Goal: Find specific page/section: Find specific page/section

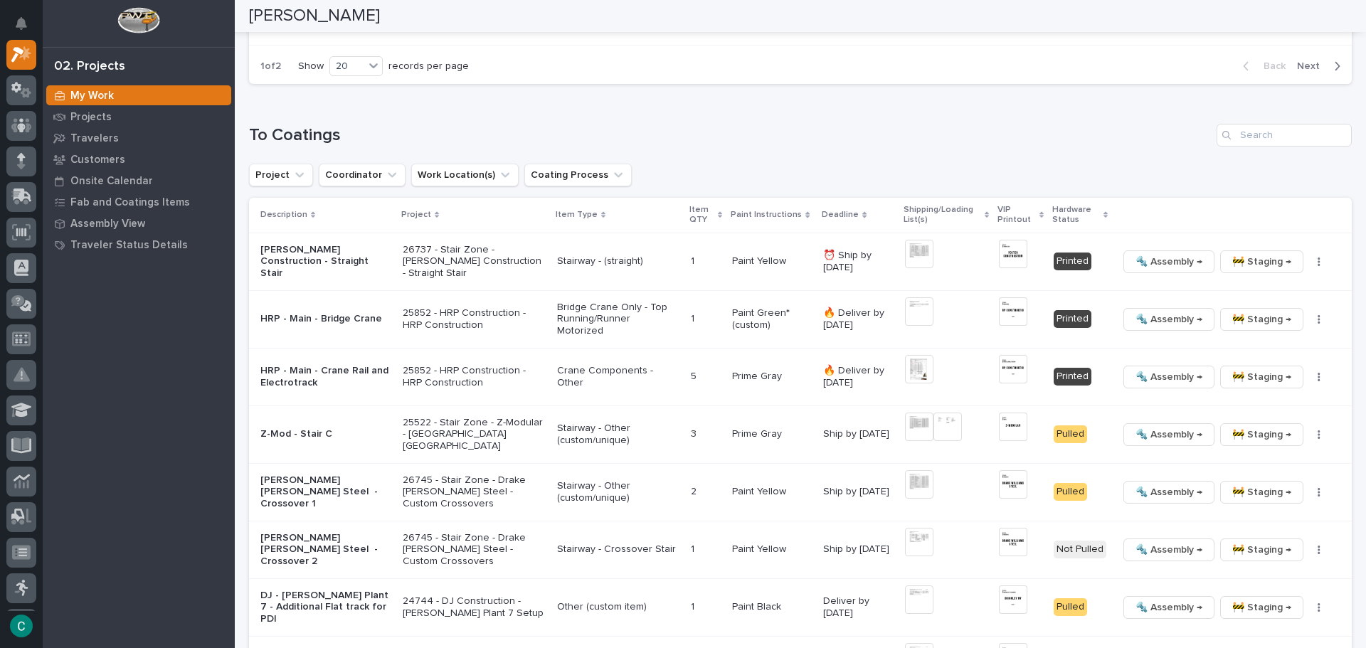
scroll to position [925, 0]
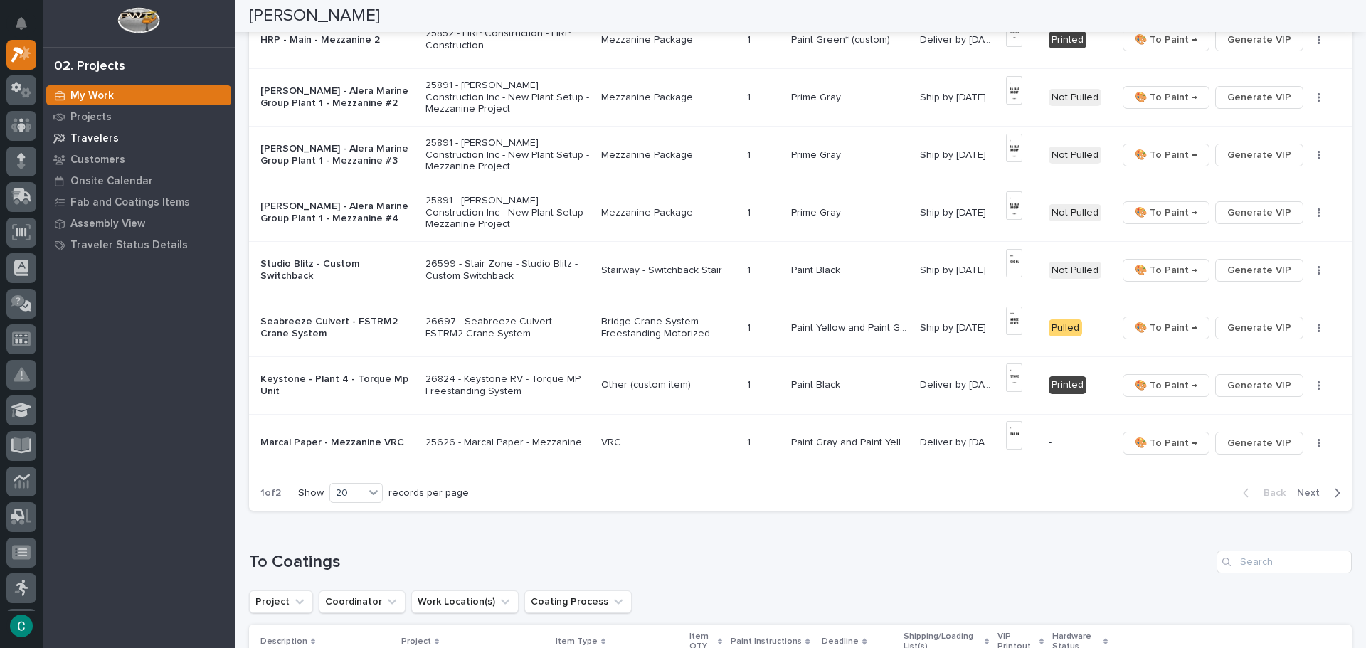
click at [104, 139] on p "Travelers" at bounding box center [94, 138] width 48 height 13
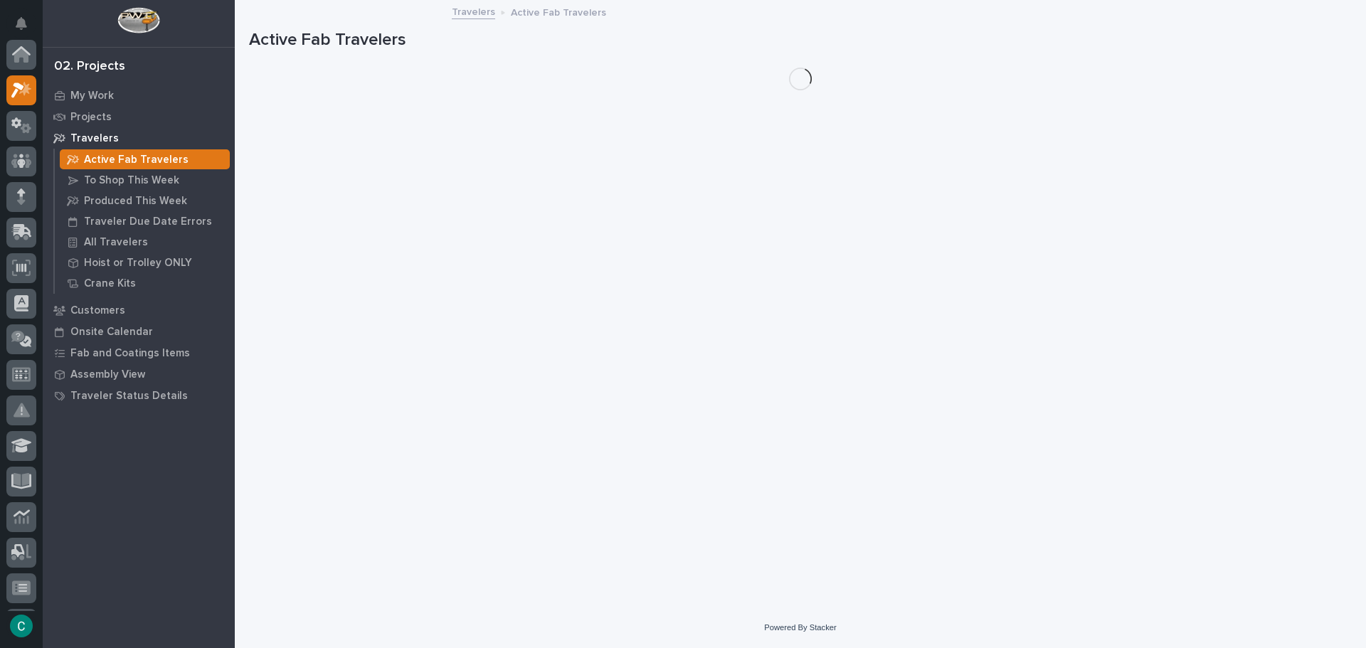
scroll to position [36, 0]
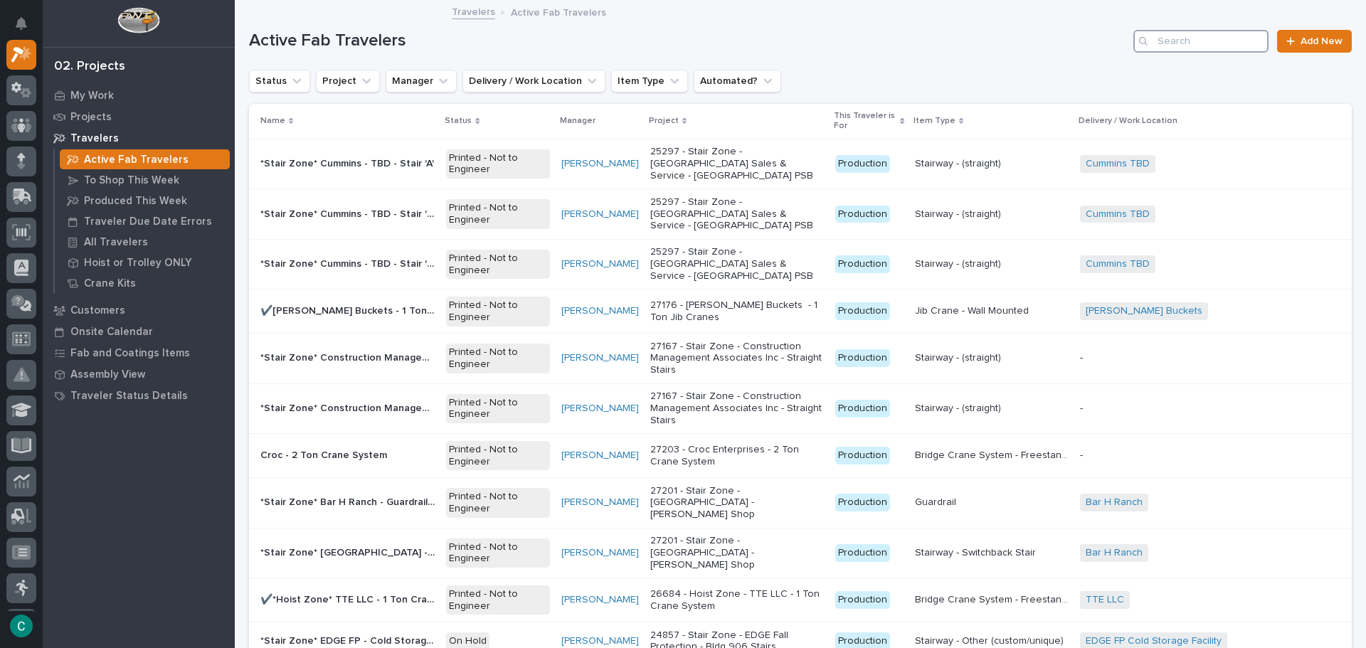
click at [1189, 37] on input "Search" at bounding box center [1200, 41] width 135 height 23
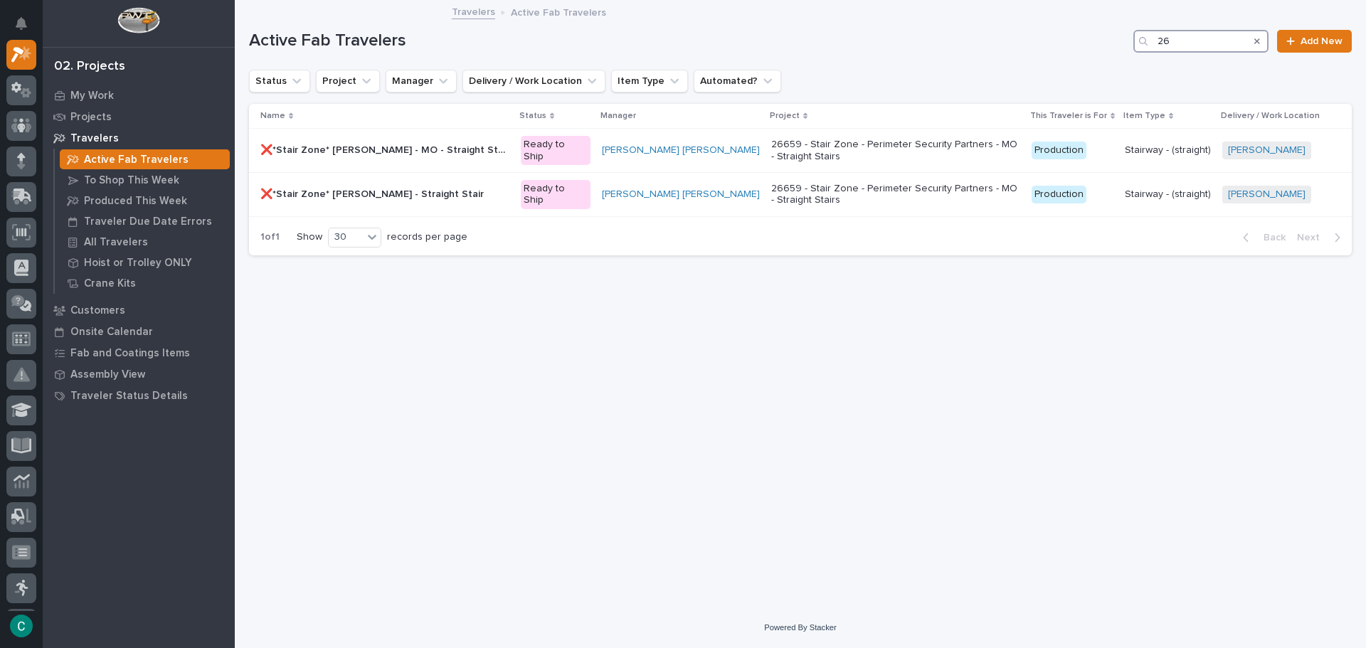
type input "2"
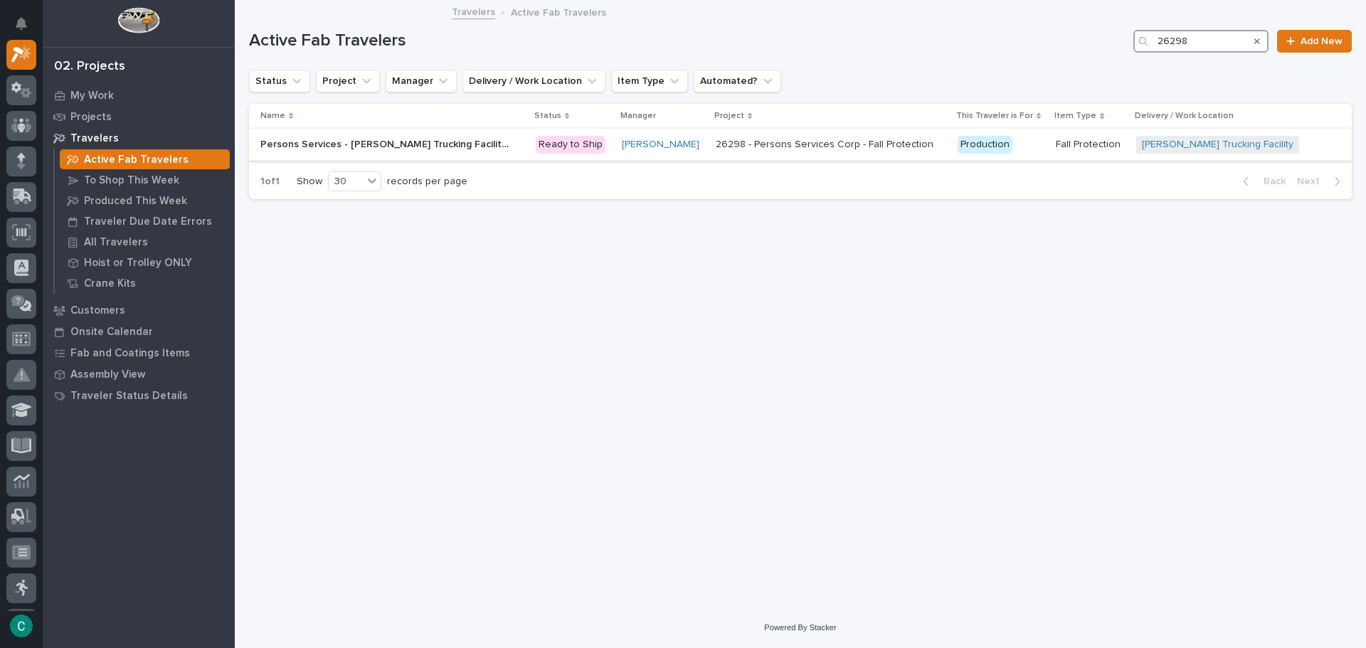
type input "26298"
click at [394, 147] on p "Persons Services - [PERSON_NAME] Trucking Facility - Fall Protection" at bounding box center [386, 143] width 252 height 15
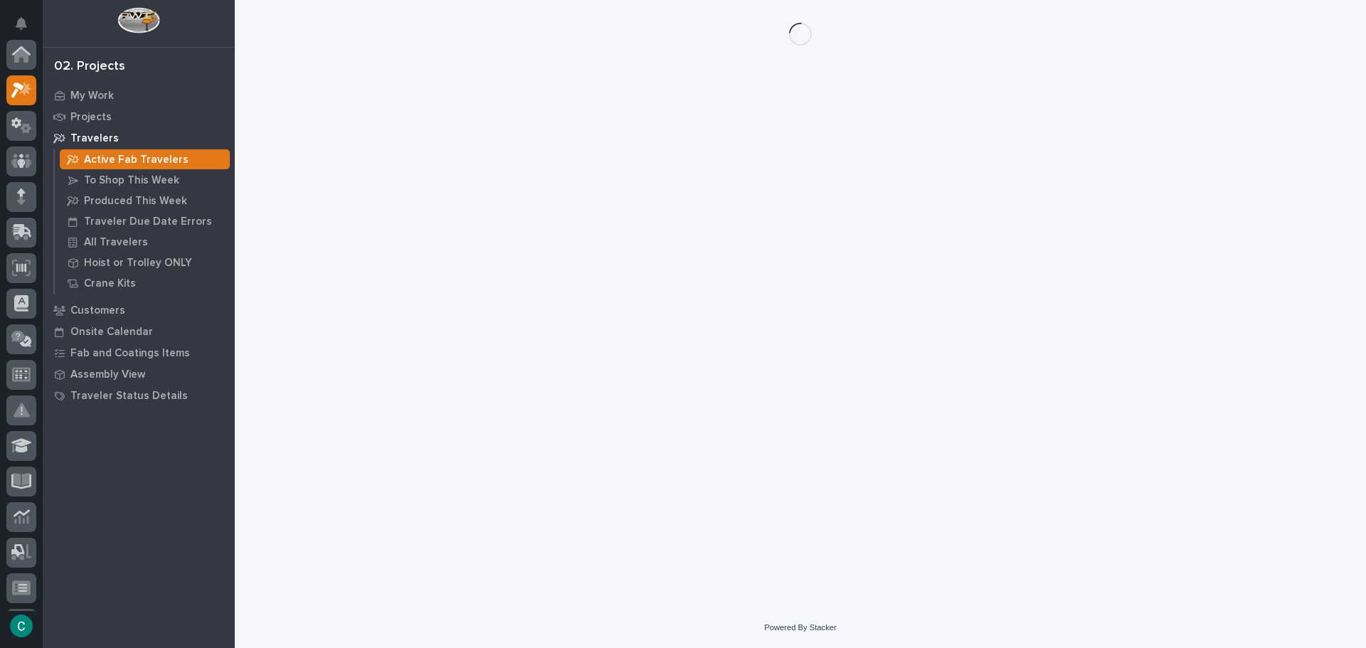
scroll to position [36, 0]
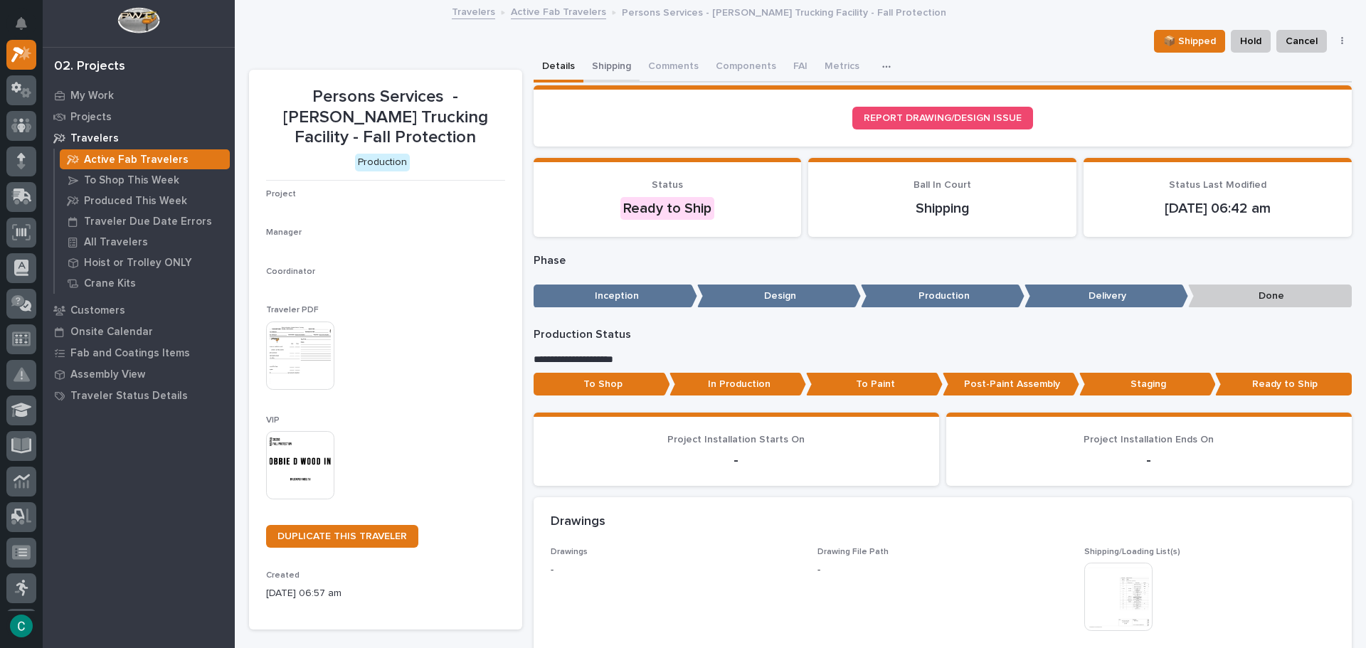
click at [600, 67] on button "Shipping" at bounding box center [611, 68] width 56 height 30
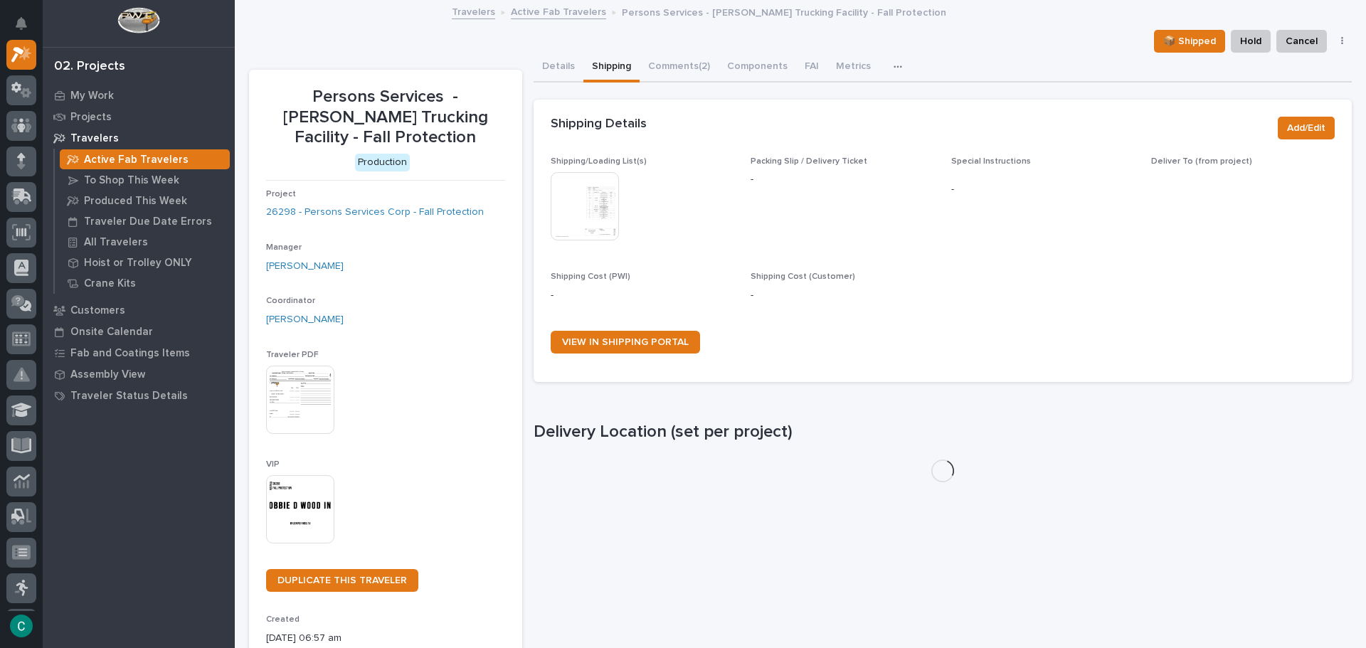
click at [586, 221] on img at bounding box center [585, 206] width 68 height 68
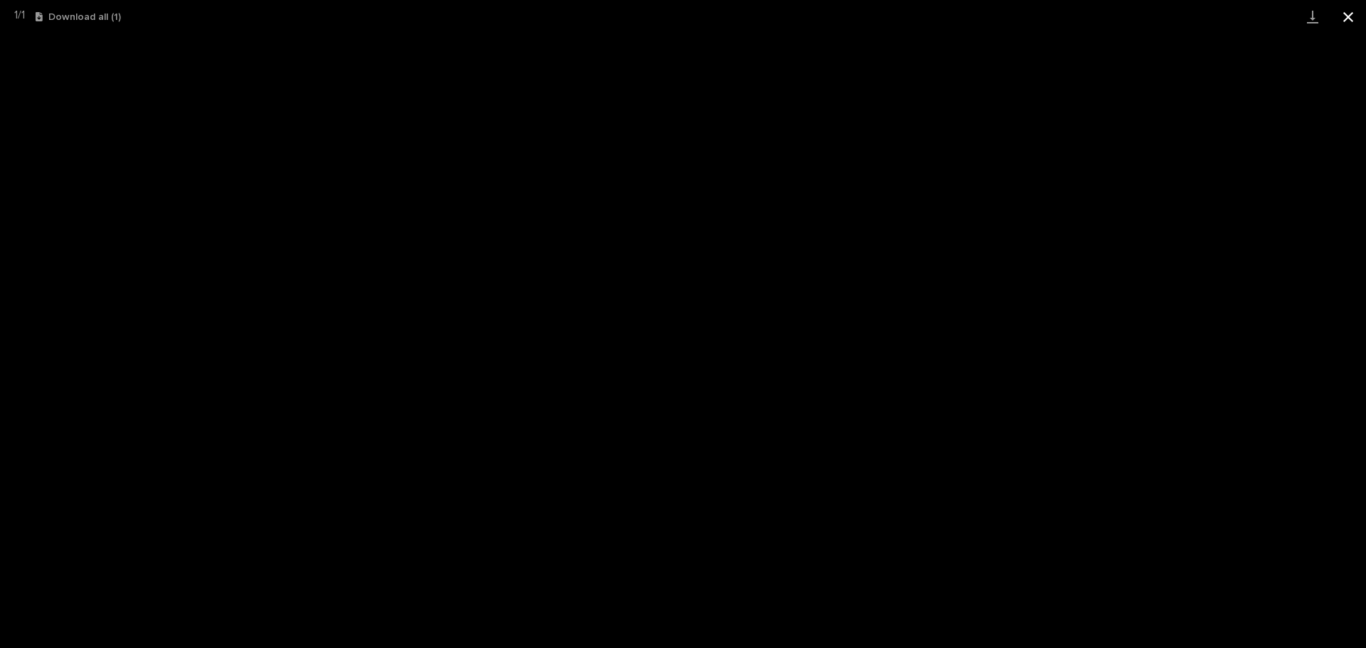
click at [1360, 21] on button "Close gallery" at bounding box center [1348, 16] width 36 height 33
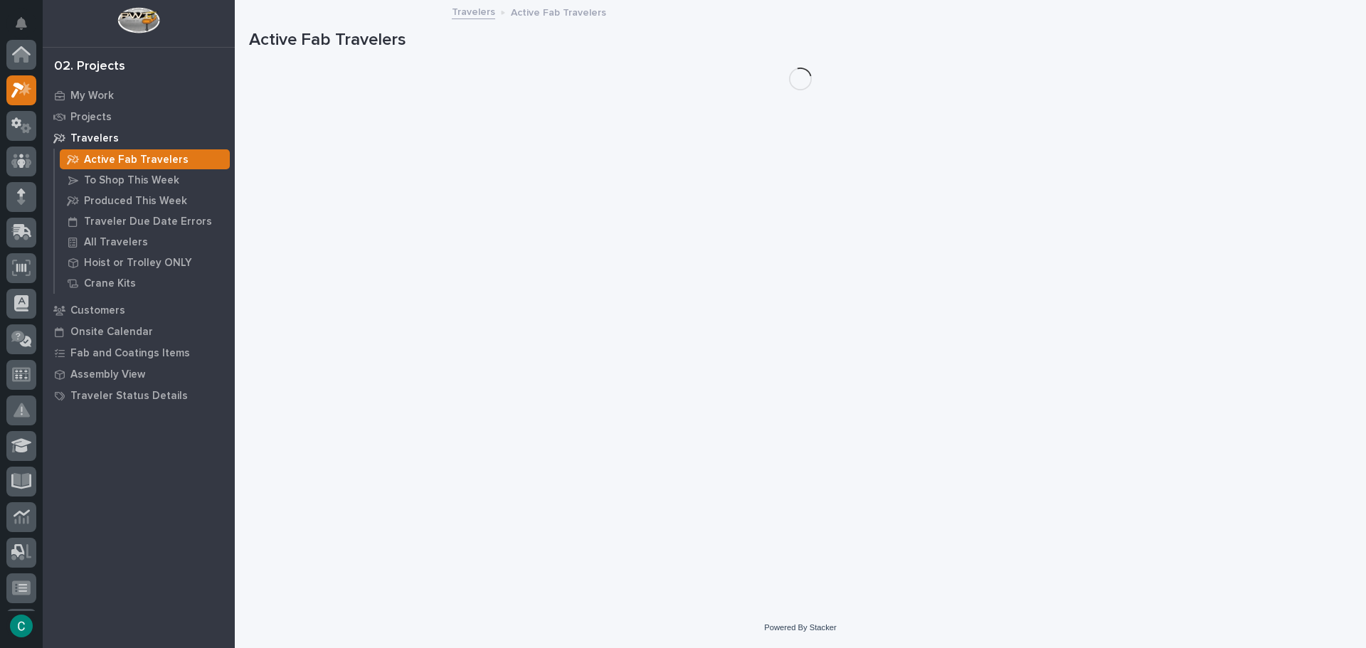
scroll to position [36, 0]
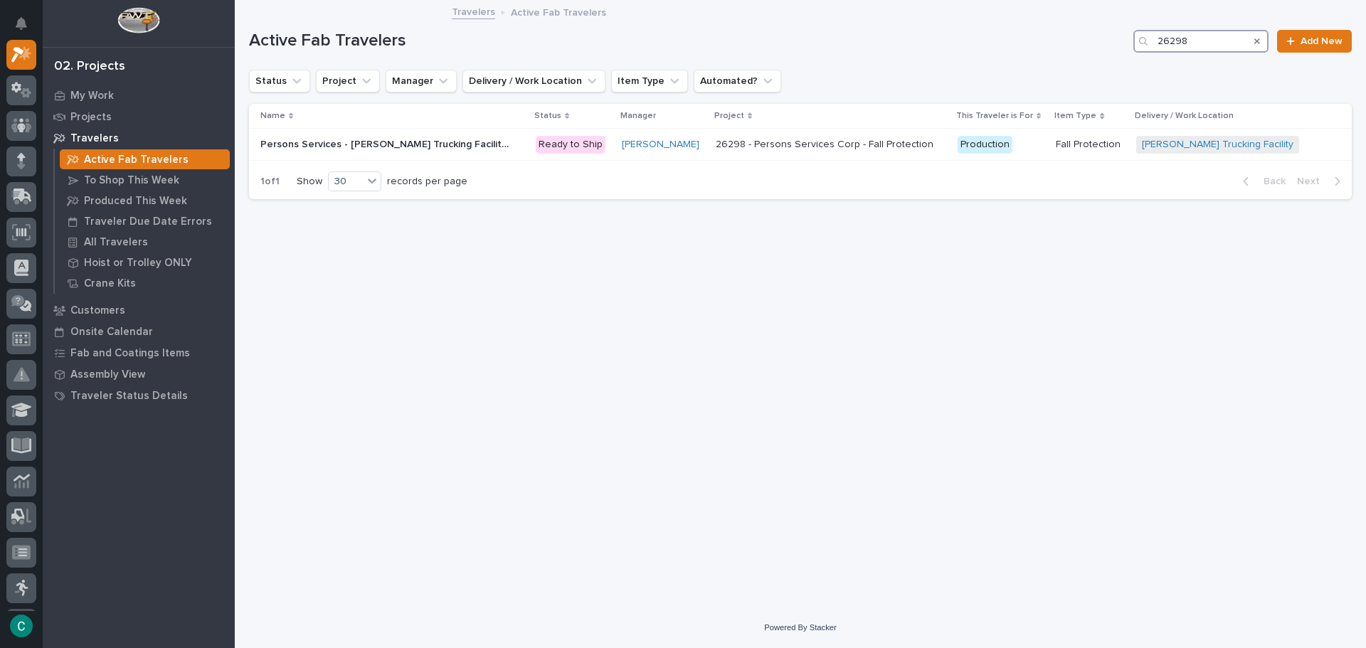
click at [1171, 42] on input "26298" at bounding box center [1200, 41] width 135 height 23
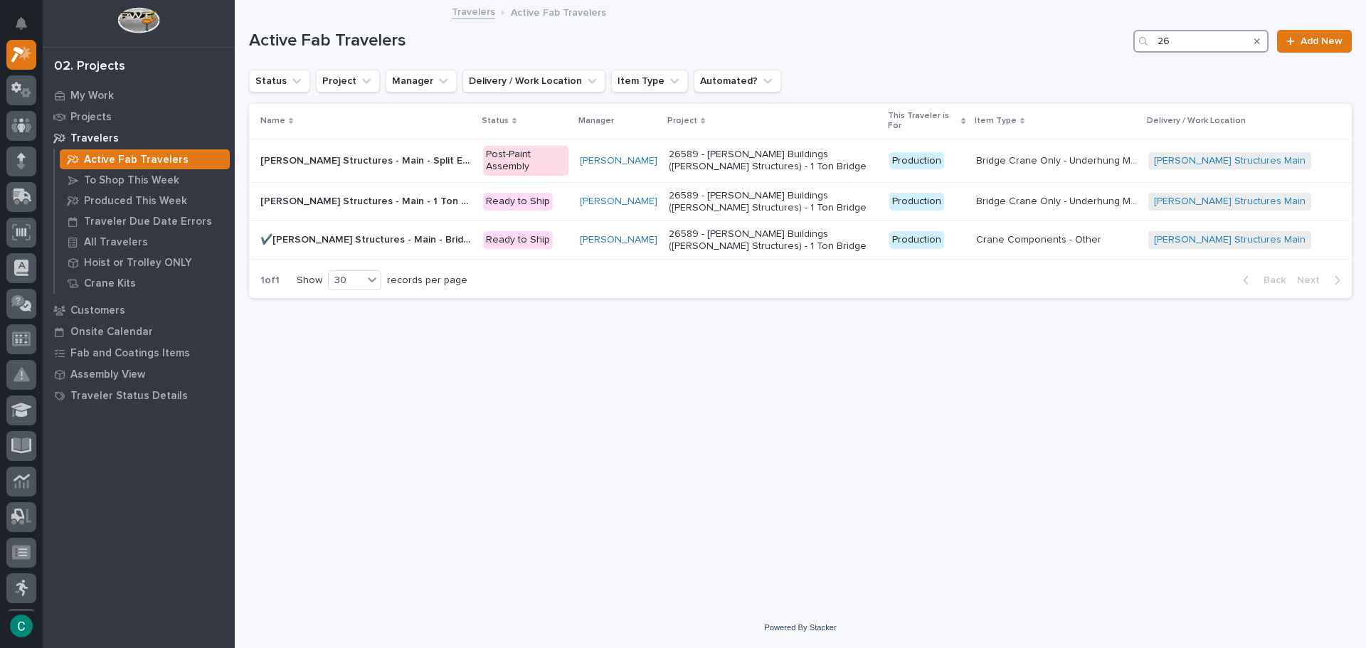
type input "2"
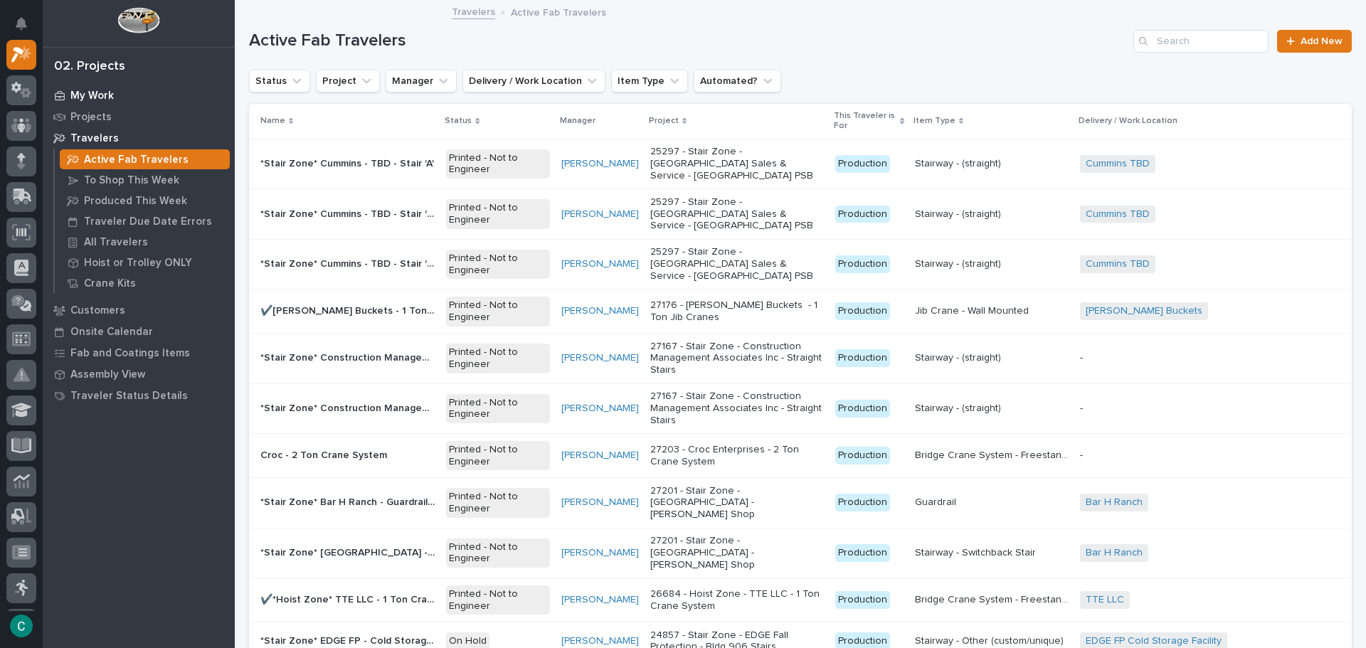
click at [95, 97] on p "My Work" at bounding box center [91, 96] width 43 height 13
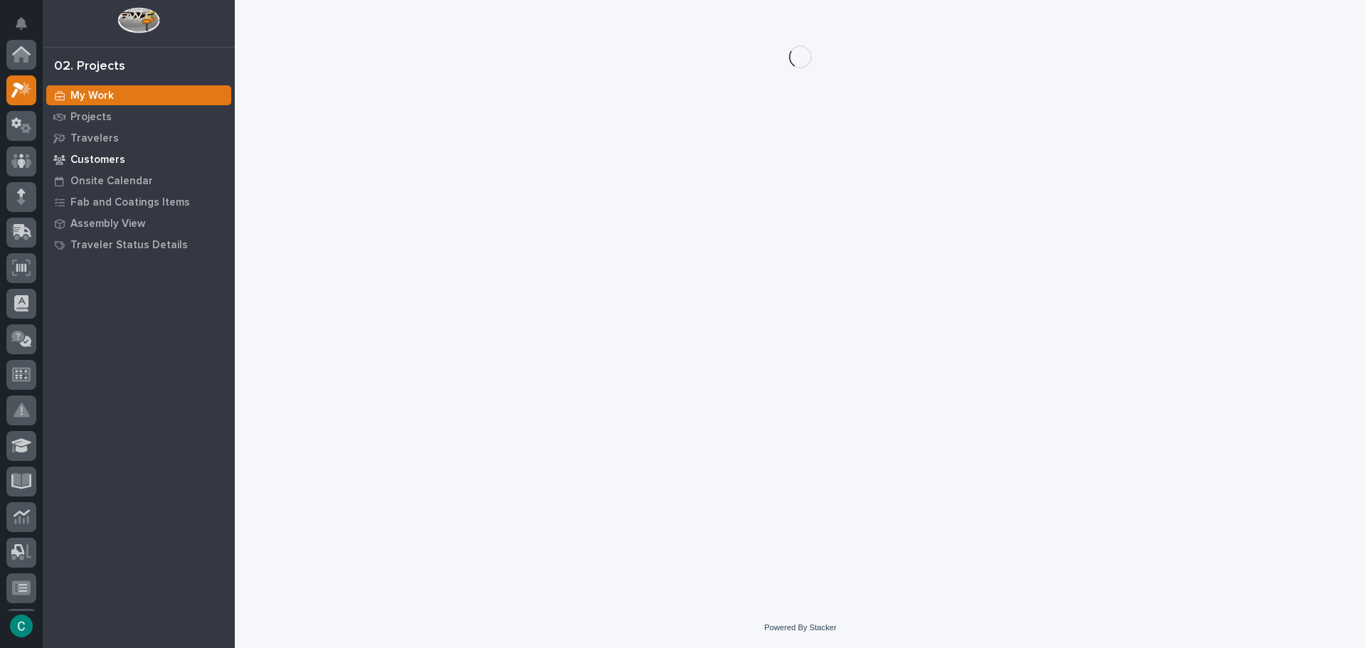
scroll to position [36, 0]
